Goal: Task Accomplishment & Management: Use online tool/utility

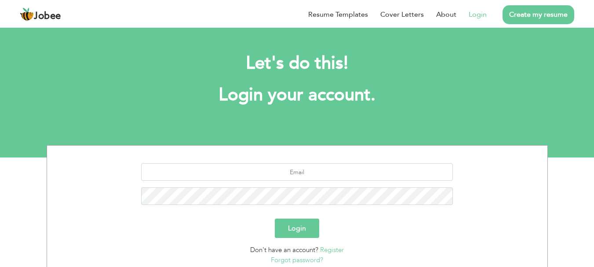
click at [478, 15] on link "Login" at bounding box center [478, 14] width 18 height 11
click at [480, 14] on link "Login" at bounding box center [478, 14] width 18 height 11
click at [539, 15] on link "Create my resume" at bounding box center [538, 14] width 72 height 19
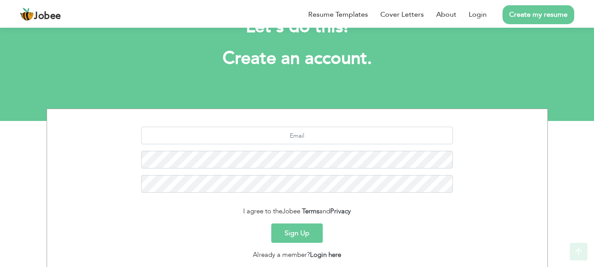
scroll to position [98, 0]
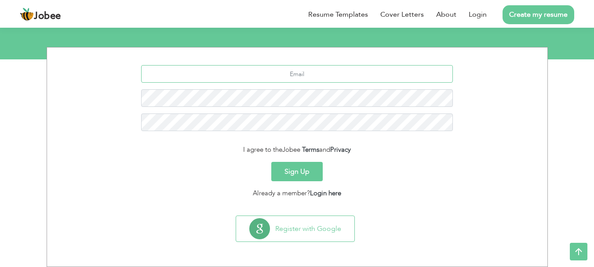
click at [321, 75] on input "text" at bounding box center [297, 74] width 312 height 18
click at [499, 203] on section "I agree to the Jobee Terms and Privacy Sign Up Already a member? Login here" at bounding box center [297, 129] width 487 height 164
click at [483, 15] on link "Login" at bounding box center [478, 14] width 18 height 11
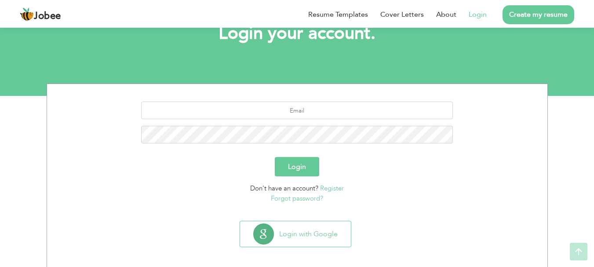
scroll to position [67, 0]
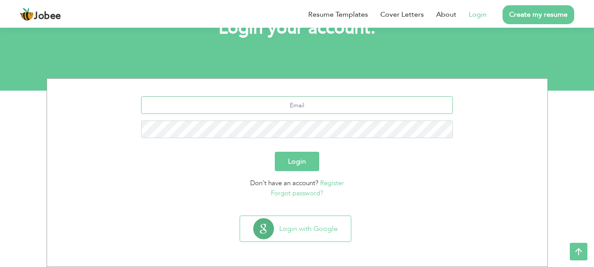
click at [306, 103] on input "text" at bounding box center [297, 105] width 312 height 18
type input "Naeemshahzada3000@gmail.com"
click at [275, 152] on button "Login" at bounding box center [297, 161] width 44 height 19
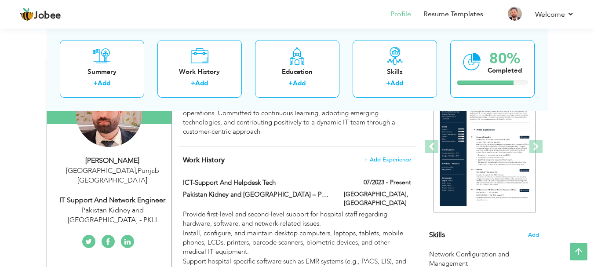
scroll to position [66, 0]
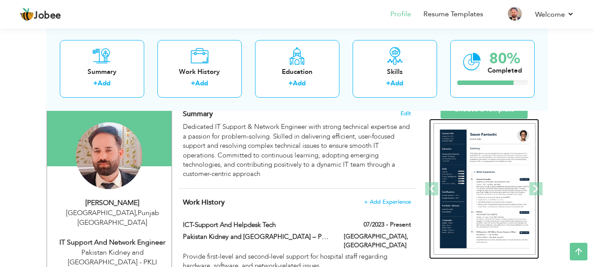
click at [502, 185] on img at bounding box center [484, 189] width 102 height 132
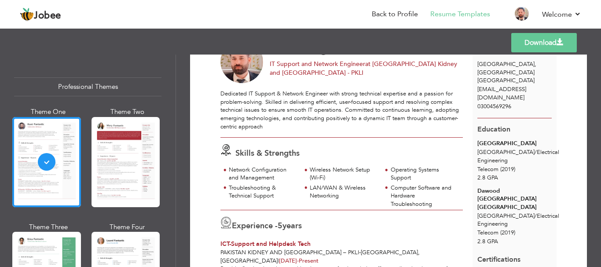
scroll to position [88, 0]
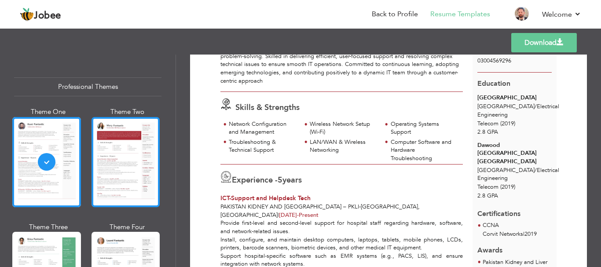
click at [127, 145] on div at bounding box center [125, 162] width 69 height 90
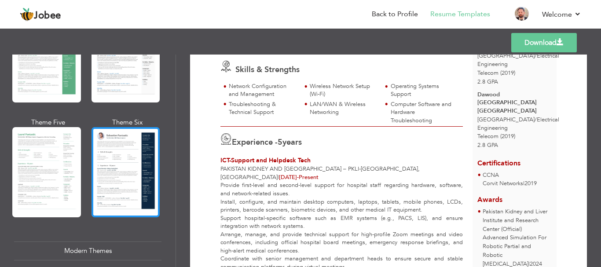
scroll to position [220, 0]
click at [109, 179] on div at bounding box center [125, 172] width 69 height 90
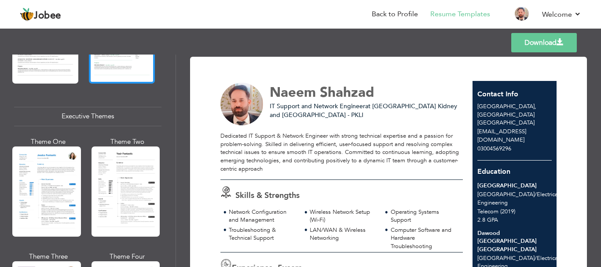
scroll to position [659, 0]
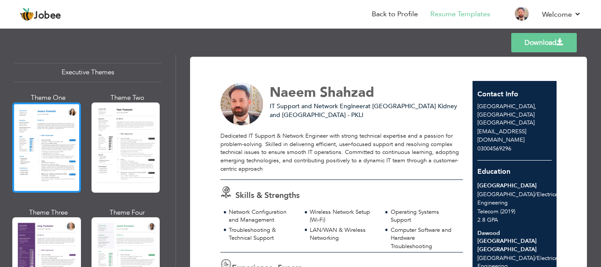
click at [69, 170] on div at bounding box center [46, 147] width 69 height 90
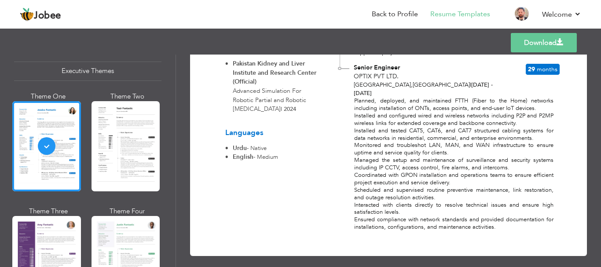
scroll to position [659, 0]
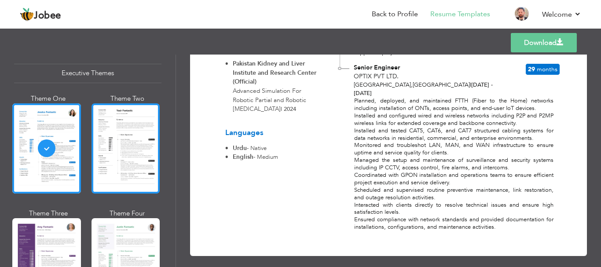
click at [120, 166] on div at bounding box center [125, 148] width 69 height 90
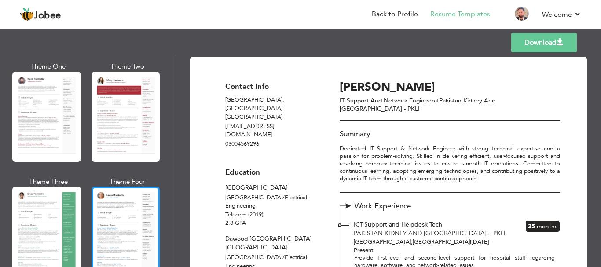
scroll to position [44, 0]
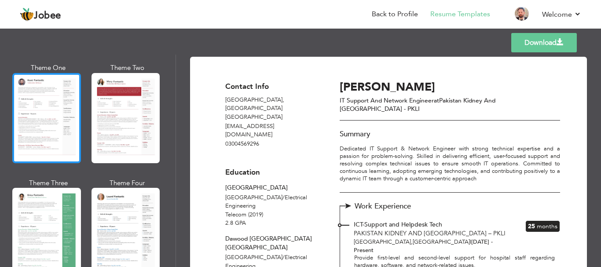
click at [37, 129] on div at bounding box center [46, 118] width 69 height 90
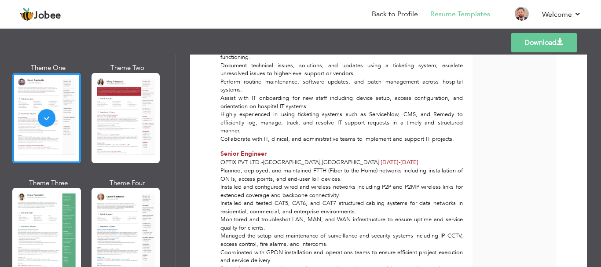
scroll to position [484, 0]
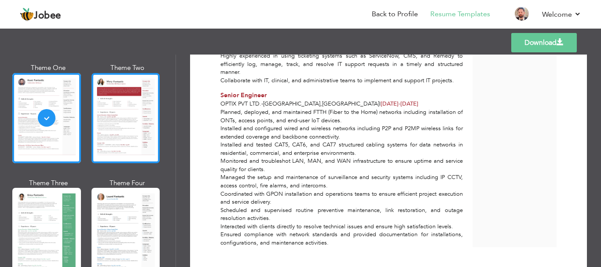
click at [137, 130] on div at bounding box center [125, 118] width 69 height 90
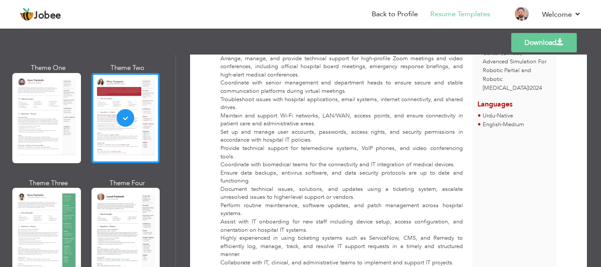
scroll to position [132, 0]
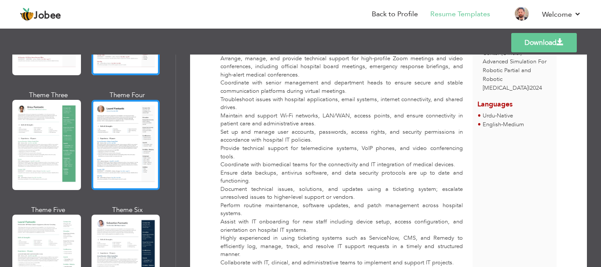
click at [106, 156] on div at bounding box center [125, 145] width 69 height 90
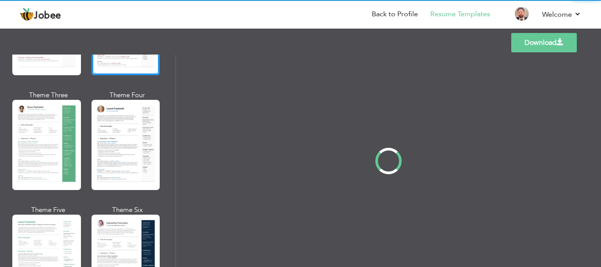
scroll to position [0, 0]
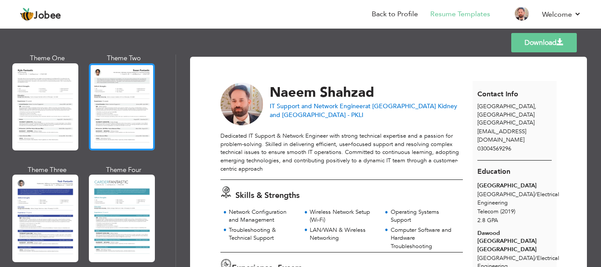
click at [132, 110] on div at bounding box center [122, 106] width 66 height 87
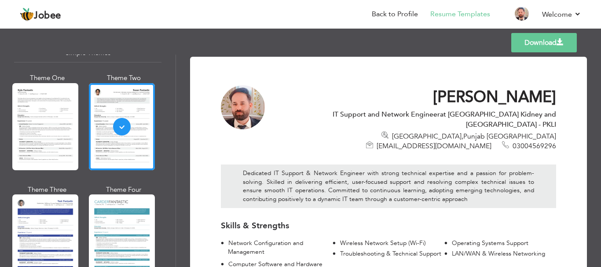
scroll to position [1580, 0]
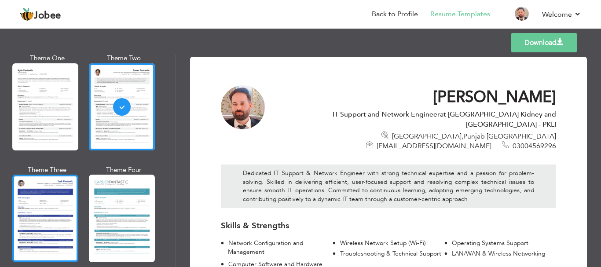
click at [56, 196] on div at bounding box center [45, 218] width 66 height 87
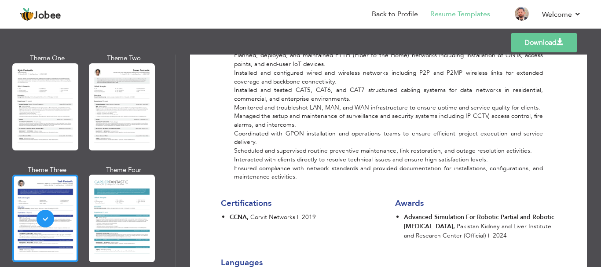
scroll to position [638, 0]
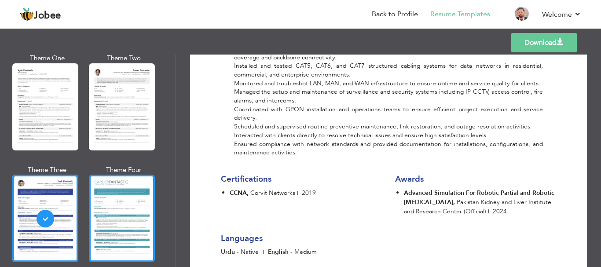
click at [128, 211] on div at bounding box center [122, 218] width 66 height 87
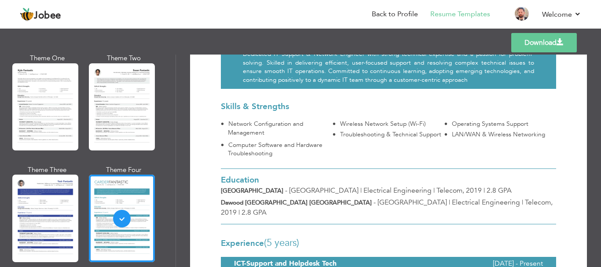
scroll to position [176, 0]
